Goal: Obtain resource: Obtain resource

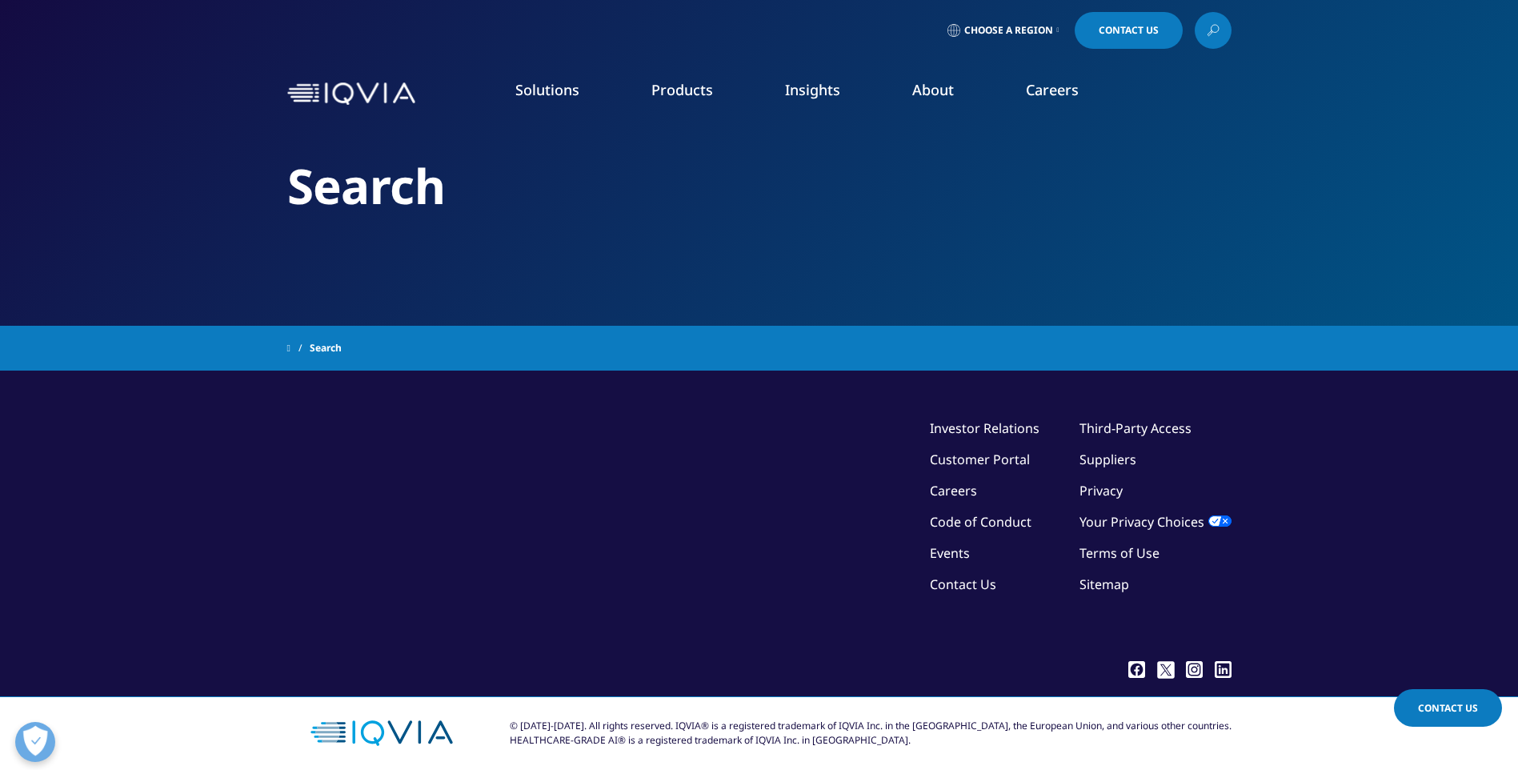
type input "rebate fulfillment form"
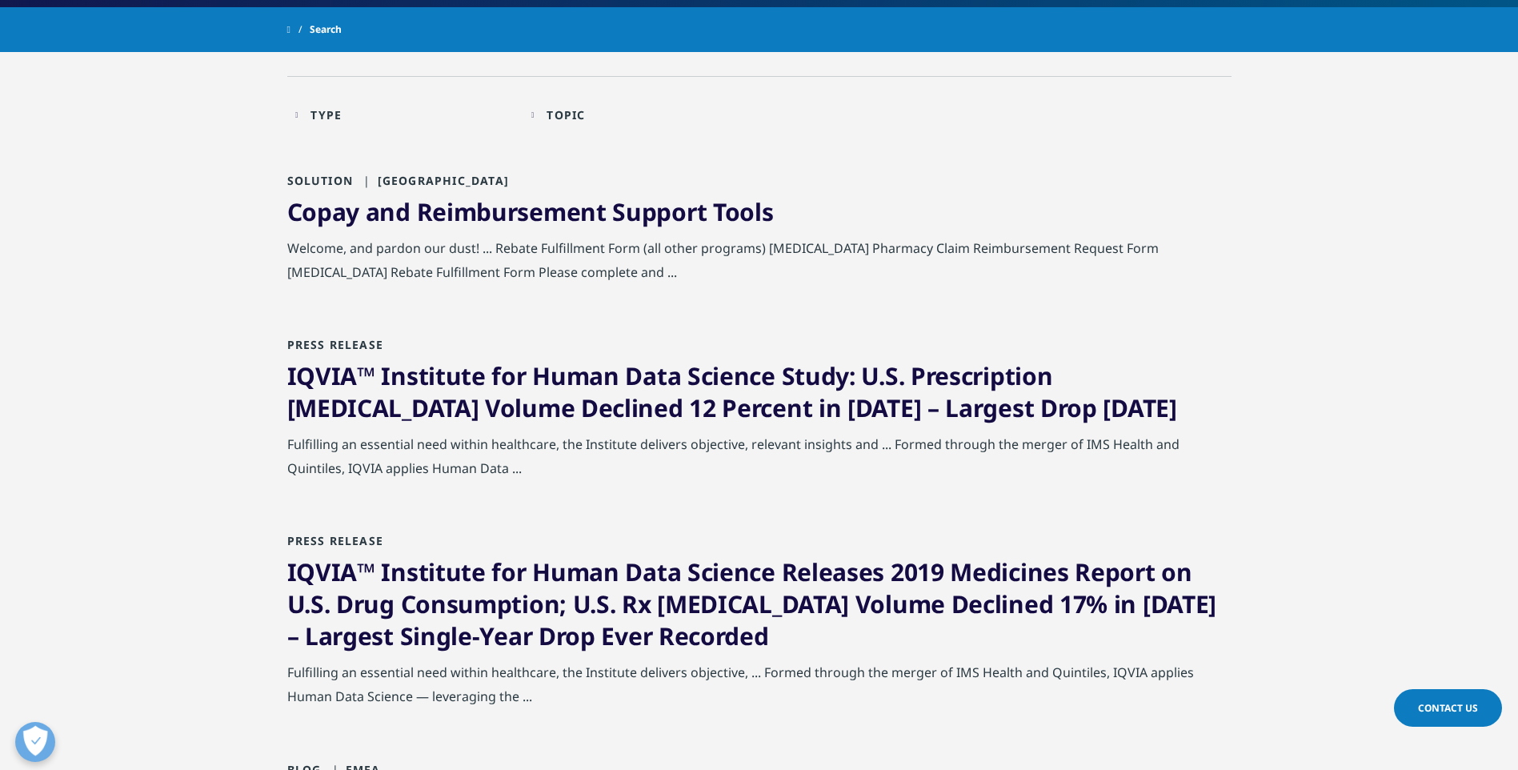
scroll to position [160, 0]
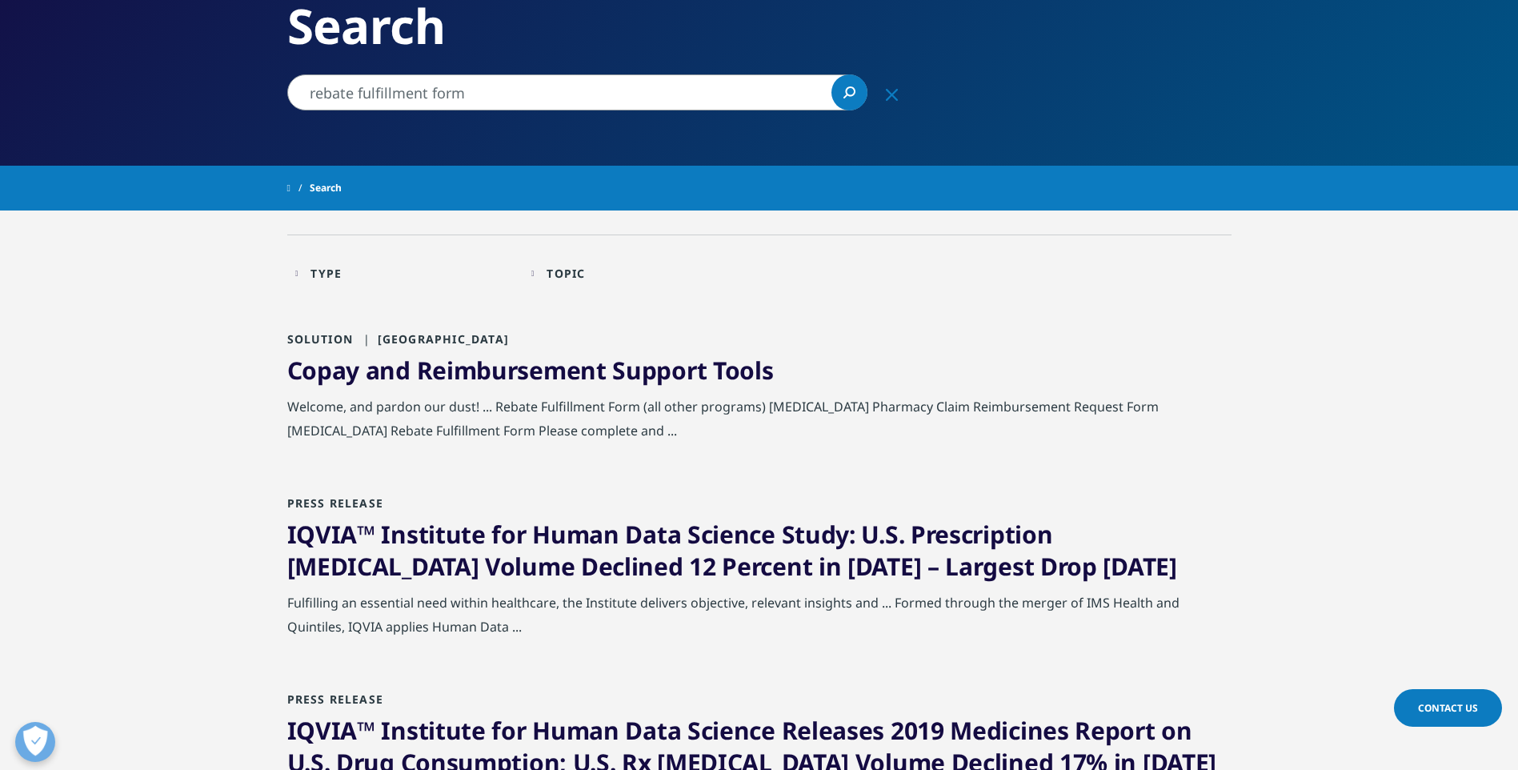
click at [537, 370] on link "Copay and Reimbursement Support Tools" at bounding box center [530, 370] width 486 height 33
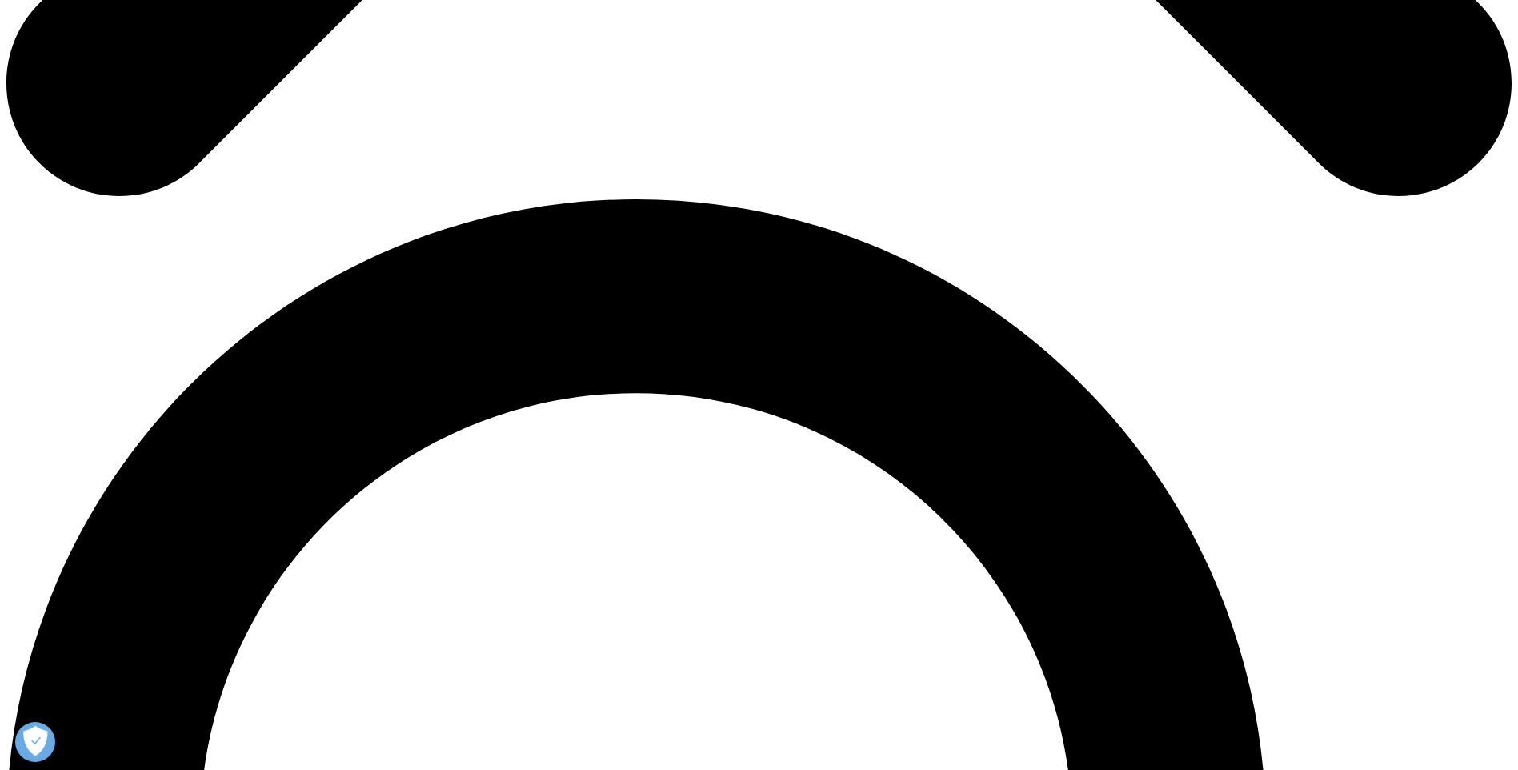
scroll to position [1360, 0]
